Goal: Information Seeking & Learning: Learn about a topic

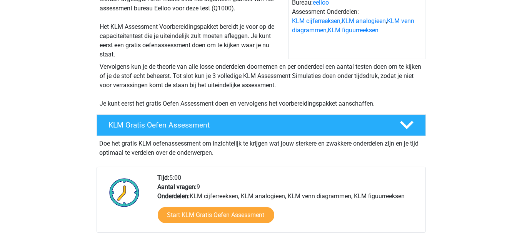
scroll to position [115, 0]
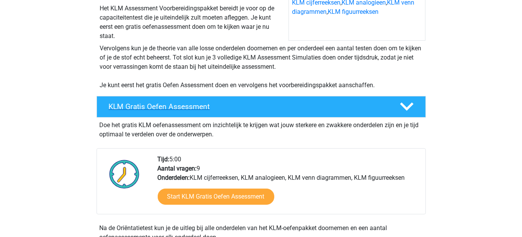
click at [254, 104] on h4 "KLM Gratis Oefen Assessment" at bounding box center [248, 106] width 279 height 9
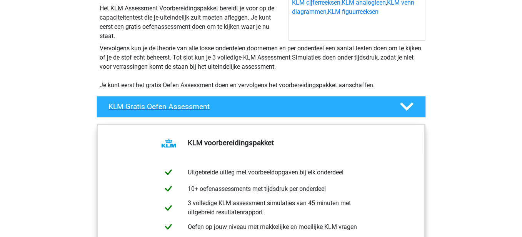
click at [254, 104] on h4 "KLM Gratis Oefen Assessment" at bounding box center [248, 106] width 279 height 9
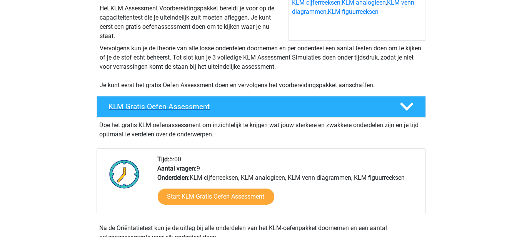
click at [254, 104] on h4 "KLM Gratis Oefen Assessment" at bounding box center [248, 106] width 279 height 9
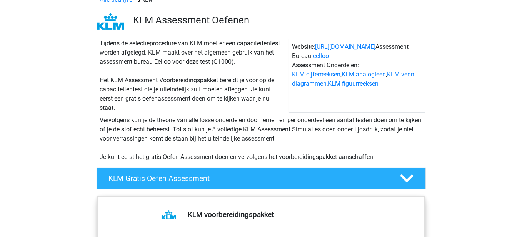
scroll to position [0, 0]
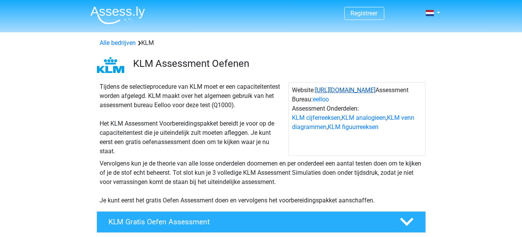
click at [351, 92] on link "[URL][DOMAIN_NAME]" at bounding box center [345, 90] width 60 height 7
click at [326, 117] on link "KLM cijferreeksen" at bounding box center [316, 117] width 48 height 7
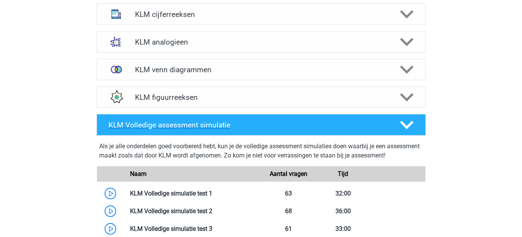
click at [271, 122] on h4 "KLM Volledige assessment simulatie" at bounding box center [248, 125] width 279 height 9
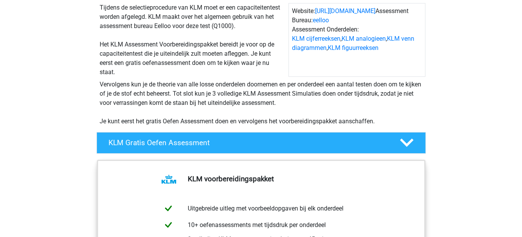
scroll to position [115, 0]
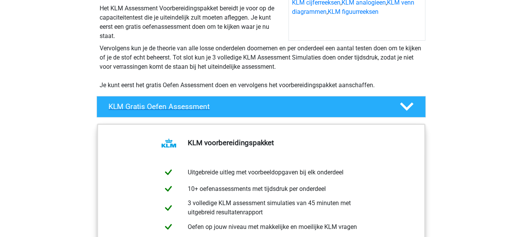
click at [248, 102] on div "KLM Gratis Oefen Assessment" at bounding box center [261, 107] width 329 height 22
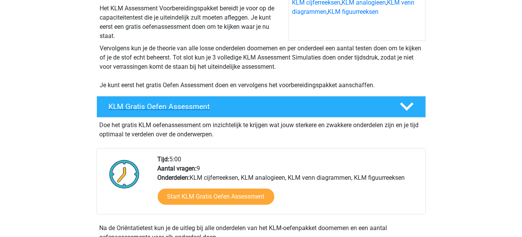
click at [248, 102] on div "KLM Gratis Oefen Assessment" at bounding box center [261, 107] width 329 height 22
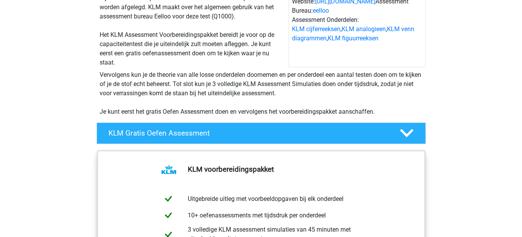
scroll to position [38, 0]
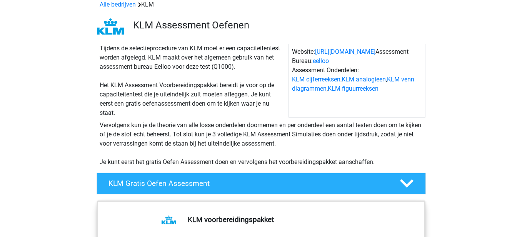
drag, startPoint x: 496, startPoint y: 77, endPoint x: 481, endPoint y: 52, distance: 28.9
drag, startPoint x: 412, startPoint y: 0, endPoint x: 472, endPoint y: 45, distance: 74.4
drag, startPoint x: 340, startPoint y: 0, endPoint x: 223, endPoint y: 3, distance: 117.0
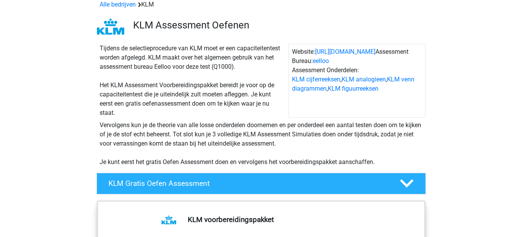
click at [223, 3] on div "Alle bedrijven KLM" at bounding box center [261, 4] width 329 height 9
